Goal: Check status

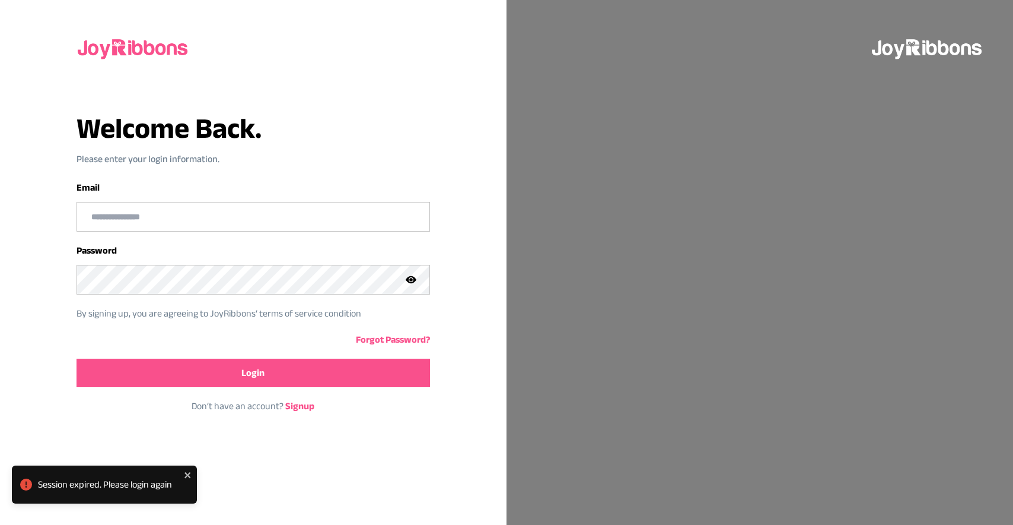
click at [213, 215] on input "email" at bounding box center [253, 216] width 352 height 28
type input "**********"
click at [219, 378] on button "Login" at bounding box center [254, 372] width 354 height 28
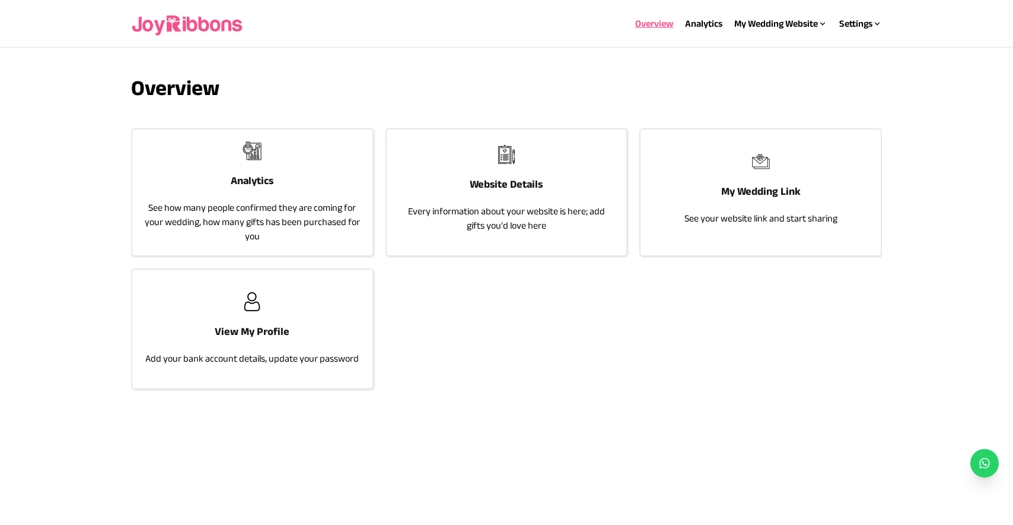
click at [296, 204] on p "See how many people confirmed they are coming for your wedding, how many gifts …" at bounding box center [252, 222] width 217 height 43
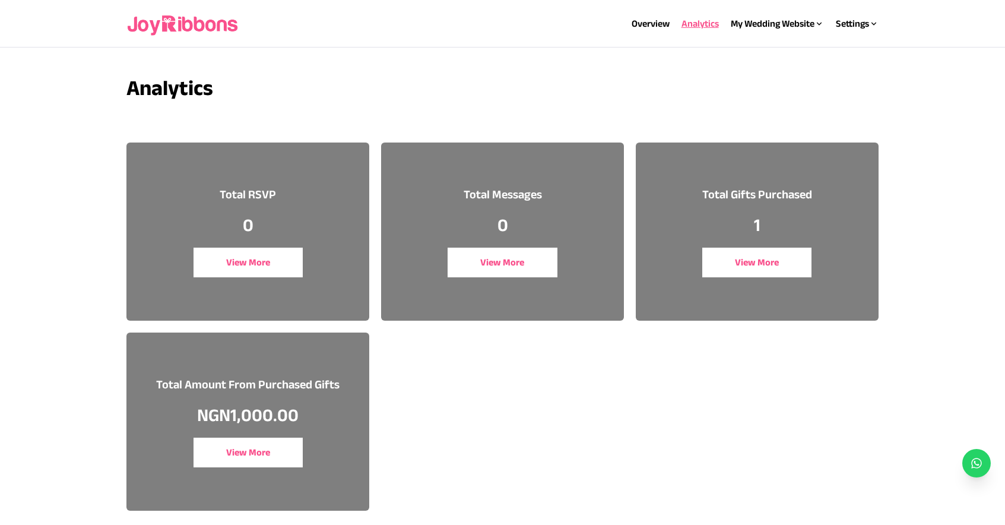
click at [237, 459] on button "View More" at bounding box center [247, 452] width 109 height 30
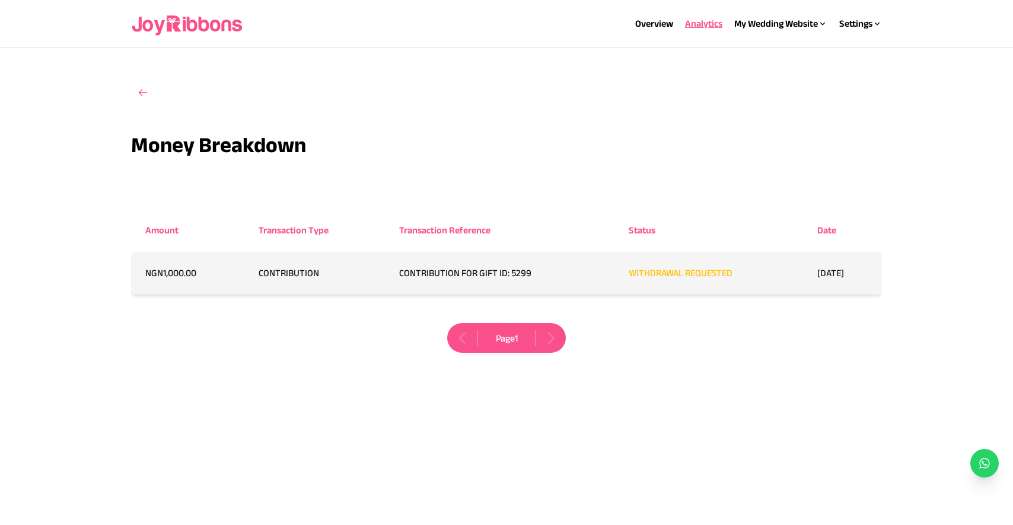
click at [629, 269] on span "WITHDRAWAL REQUESTED" at bounding box center [681, 273] width 104 height 10
click at [745, 383] on div "Money Breakdown Amount Transaction Type Transaction Reference Status Date NGN 1…" at bounding box center [506, 257] width 751 height 362
click at [221, 390] on div "Money Breakdown Amount Transaction Type Transaction Reference Status Date NGN 1…" at bounding box center [506, 257] width 751 height 362
